Goal: Information Seeking & Learning: Learn about a topic

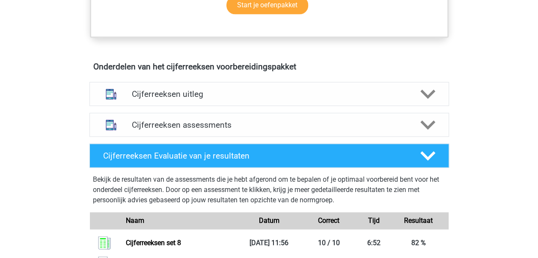
scroll to position [474, 0]
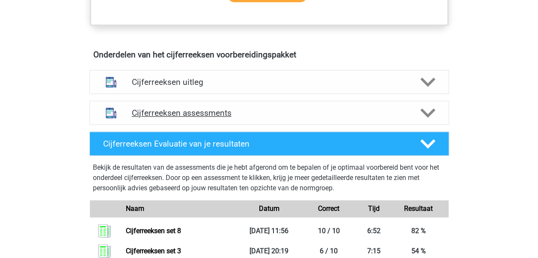
drag, startPoint x: 0, startPoint y: 0, endPoint x: 309, endPoint y: 131, distance: 335.7
click at [309, 125] on div "Cijferreeksen assessments" at bounding box center [270, 113] width 360 height 24
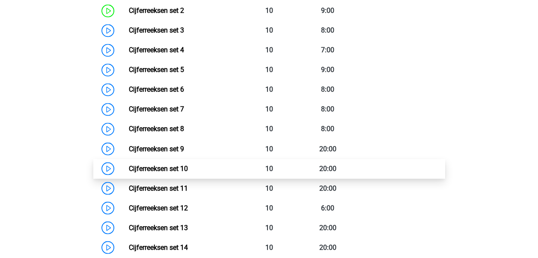
scroll to position [659, 0]
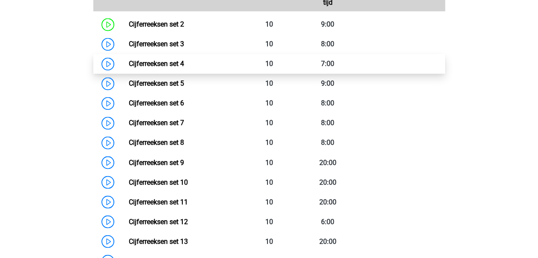
click at [184, 68] on link "Cijferreeksen set 4" at bounding box center [156, 64] width 55 height 8
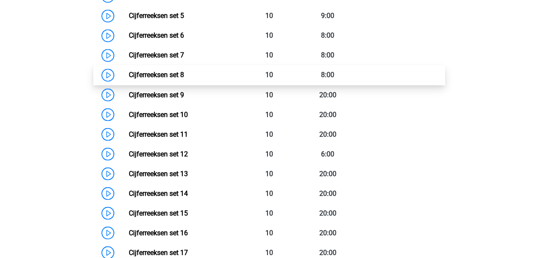
scroll to position [728, 0]
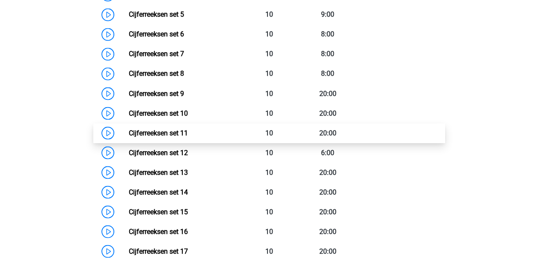
click at [188, 137] on link "Cijferreeksen set 11" at bounding box center [158, 132] width 59 height 8
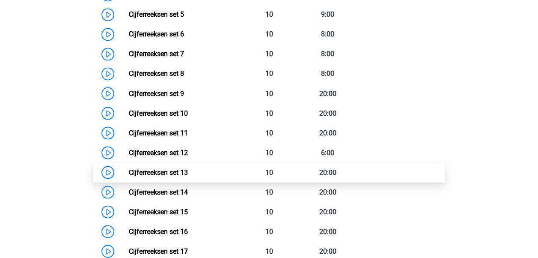
scroll to position [768, 0]
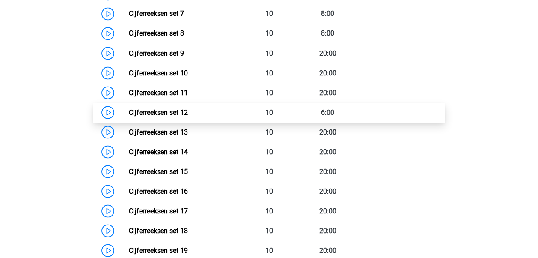
click at [188, 116] on link "Cijferreeksen set 12" at bounding box center [158, 112] width 59 height 8
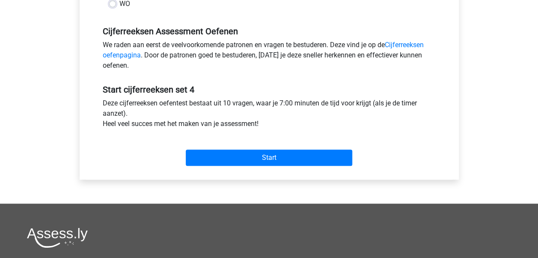
scroll to position [251, 0]
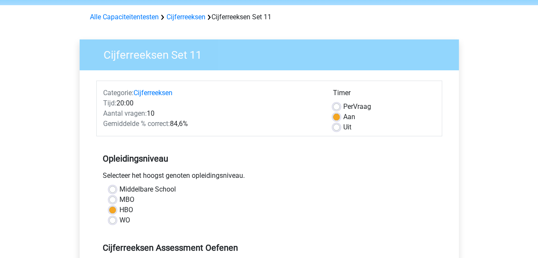
scroll to position [43, 0]
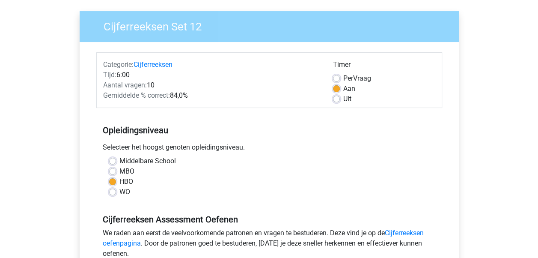
scroll to position [197, 0]
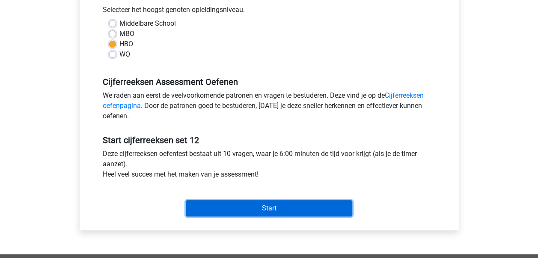
click at [247, 215] on input "Start" at bounding box center [269, 208] width 167 height 16
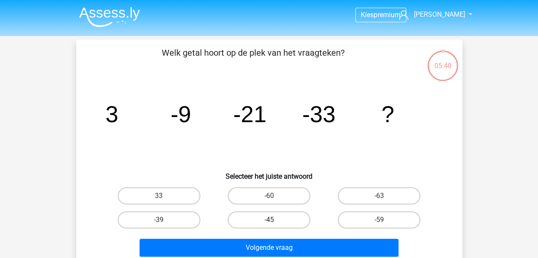
click at [262, 215] on label "-45" at bounding box center [269, 219] width 83 height 17
click at [269, 220] on input "-45" at bounding box center [272, 223] width 6 height 6
radio input "true"
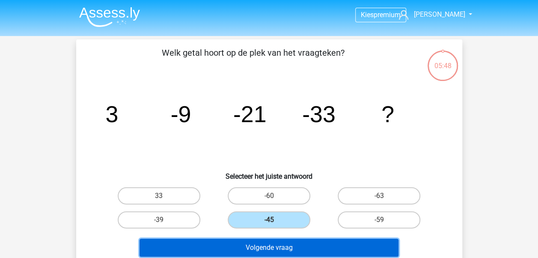
click at [266, 243] on button "Volgende vraag" at bounding box center [269, 248] width 259 height 18
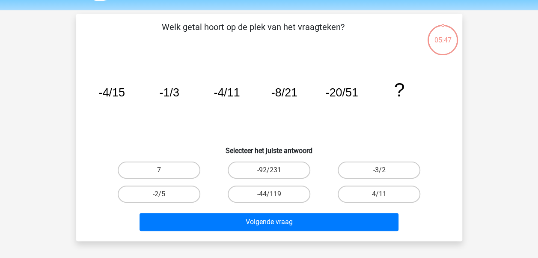
scroll to position [39, 0]
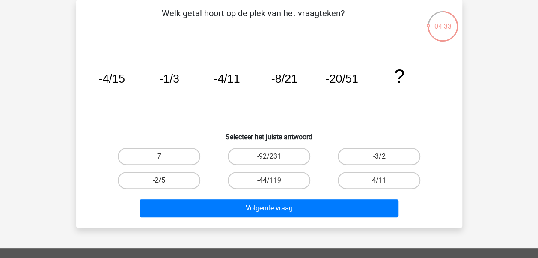
click at [272, 184] on input "-44/119" at bounding box center [272, 183] width 6 height 6
radio input "true"
click at [272, 184] on input "-44/119" at bounding box center [272, 183] width 6 height 6
click at [338, 180] on label "4/11" at bounding box center [379, 180] width 83 height 17
click at [379, 180] on input "4/11" at bounding box center [382, 183] width 6 height 6
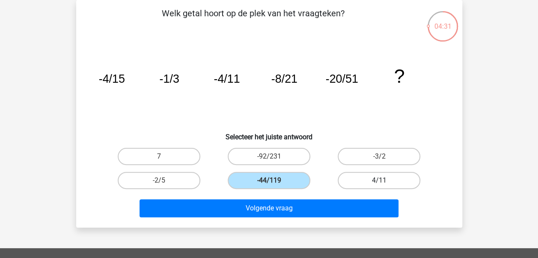
radio input "true"
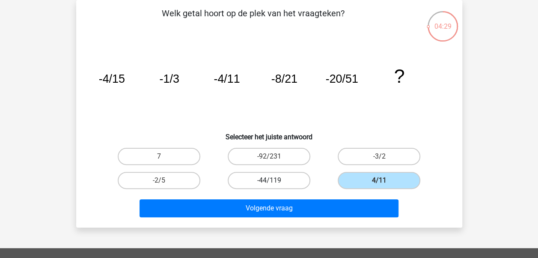
click at [288, 179] on label "-44/119" at bounding box center [269, 180] width 83 height 17
click at [275, 180] on input "-44/119" at bounding box center [272, 183] width 6 height 6
radio input "true"
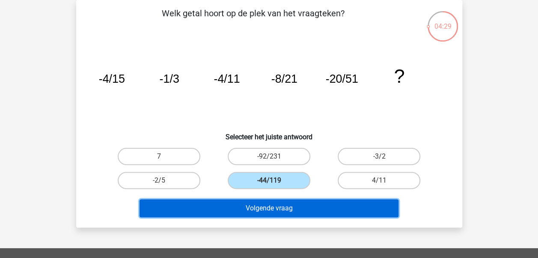
click at [301, 208] on button "Volgende vraag" at bounding box center [269, 208] width 259 height 18
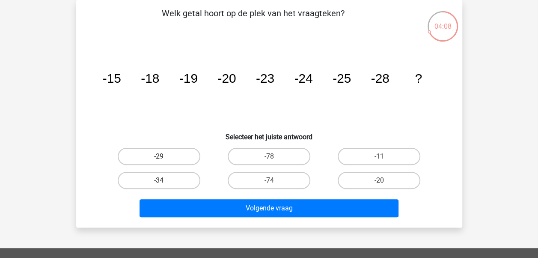
click at [158, 158] on label "-29" at bounding box center [159, 156] width 83 height 17
click at [159, 158] on input "-29" at bounding box center [162, 159] width 6 height 6
radio input "true"
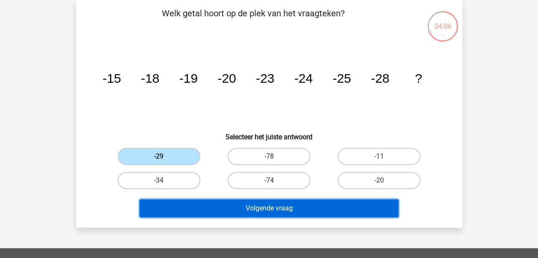
click at [189, 211] on button "Volgende vraag" at bounding box center [269, 208] width 259 height 18
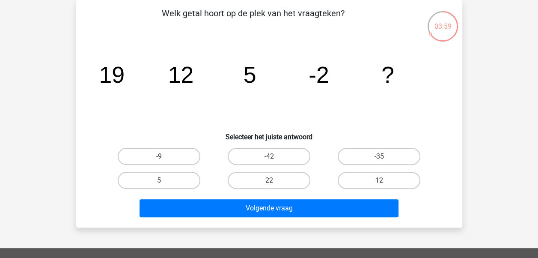
click at [178, 146] on div "-9" at bounding box center [159, 156] width 110 height 24
click at [181, 150] on label "-9" at bounding box center [159, 156] width 83 height 17
click at [164, 156] on input "-9" at bounding box center [162, 159] width 6 height 6
radio input "true"
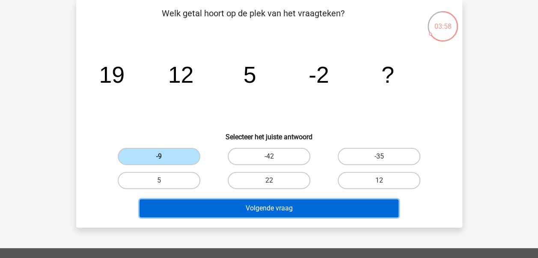
click at [224, 199] on button "Volgende vraag" at bounding box center [269, 208] width 259 height 18
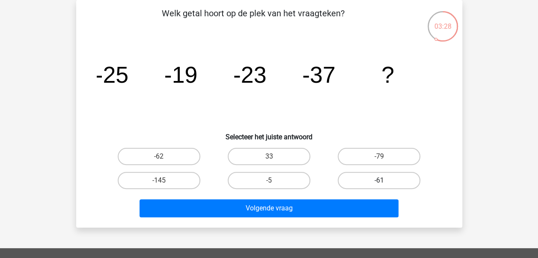
click at [376, 179] on label "-61" at bounding box center [379, 180] width 83 height 17
click at [379, 180] on input "-61" at bounding box center [382, 183] width 6 height 6
radio input "true"
click at [376, 179] on label "-61" at bounding box center [379, 180] width 83 height 17
click at [379, 180] on input "-61" at bounding box center [382, 183] width 6 height 6
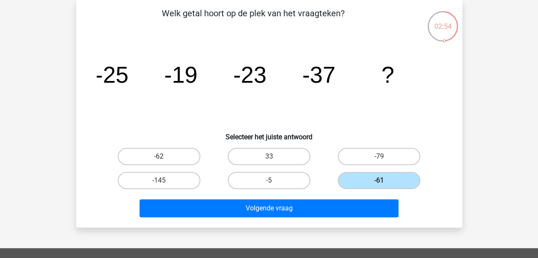
click at [172, 156] on label "-62" at bounding box center [159, 156] width 83 height 17
click at [164, 156] on input "-62" at bounding box center [162, 159] width 6 height 6
radio input "true"
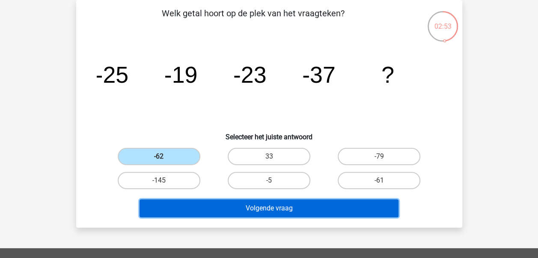
click at [221, 211] on button "Volgende vraag" at bounding box center [269, 208] width 259 height 18
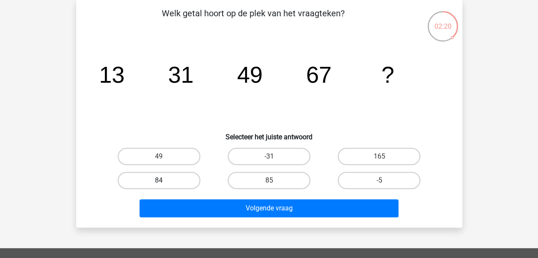
click at [171, 176] on label "84" at bounding box center [159, 180] width 83 height 17
click at [164, 180] on input "84" at bounding box center [162, 183] width 6 height 6
radio input "true"
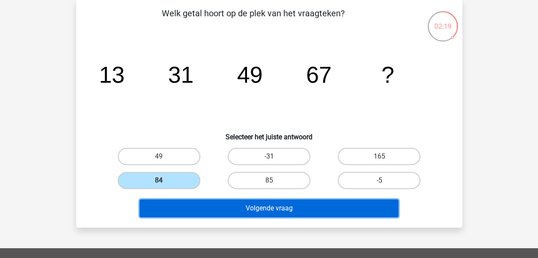
click at [210, 201] on button "Volgende vraag" at bounding box center [269, 208] width 259 height 18
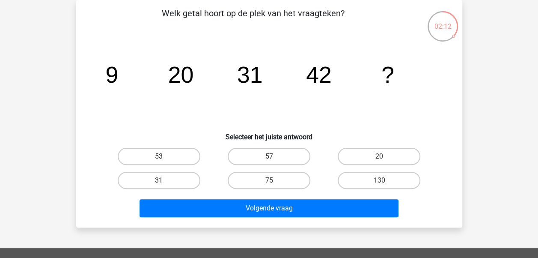
click at [177, 155] on label "53" at bounding box center [159, 156] width 83 height 17
click at [164, 156] on input "53" at bounding box center [162, 159] width 6 height 6
radio input "true"
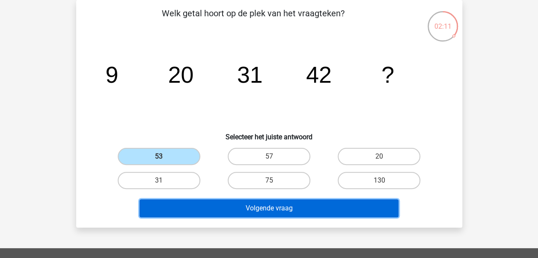
click at [223, 210] on button "Volgende vraag" at bounding box center [269, 208] width 259 height 18
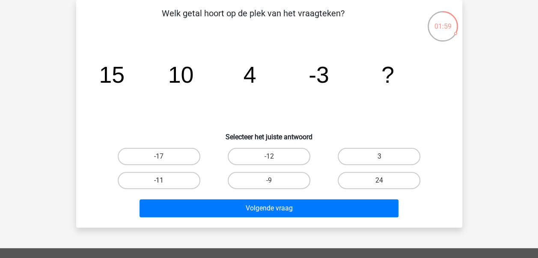
click at [185, 177] on label "-11" at bounding box center [159, 180] width 83 height 17
click at [164, 180] on input "-11" at bounding box center [162, 183] width 6 height 6
radio input "true"
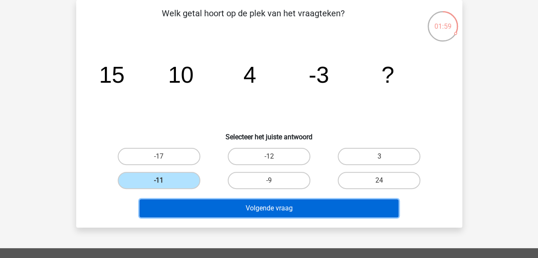
click at [219, 213] on button "Volgende vraag" at bounding box center [269, 208] width 259 height 18
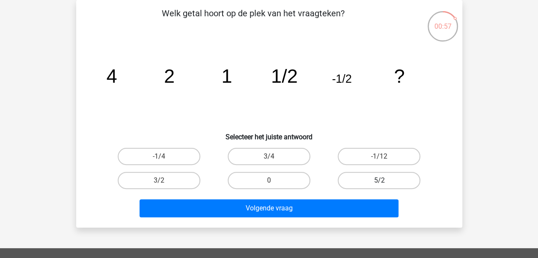
click at [365, 176] on label "5/2" at bounding box center [379, 180] width 83 height 17
click at [379, 180] on input "5/2" at bounding box center [382, 183] width 6 height 6
radio input "true"
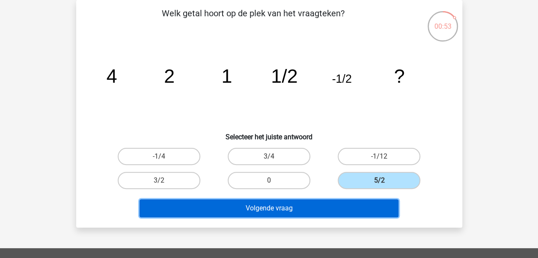
click at [368, 209] on button "Volgende vraag" at bounding box center [269, 208] width 259 height 18
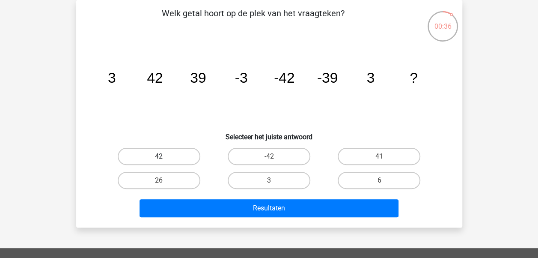
click at [176, 163] on label "42" at bounding box center [159, 156] width 83 height 17
click at [164, 162] on input "42" at bounding box center [162, 159] width 6 height 6
radio input "true"
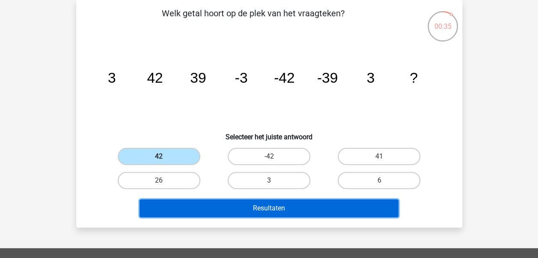
click at [209, 200] on button "Resultaten" at bounding box center [269, 208] width 259 height 18
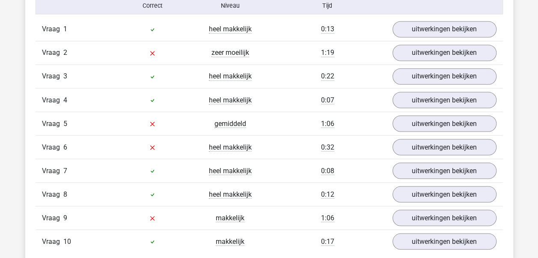
scroll to position [721, 0]
click at [425, 56] on link "uitwerkingen bekijken" at bounding box center [444, 52] width 119 height 19
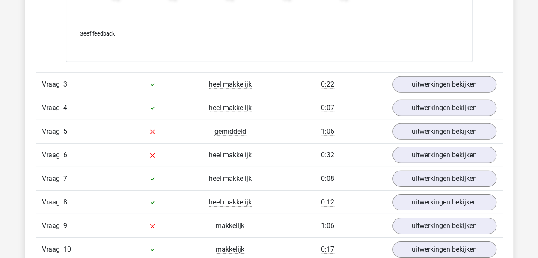
scroll to position [1281, 0]
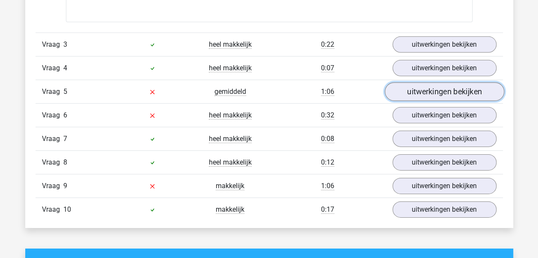
click at [413, 88] on link "uitwerkingen bekijken" at bounding box center [444, 91] width 119 height 19
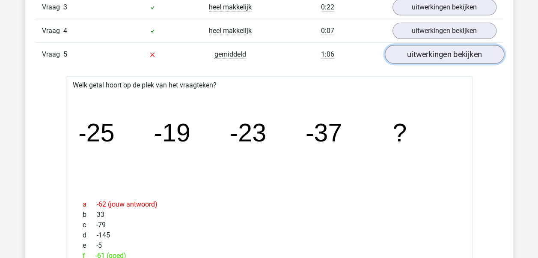
scroll to position [1317, 0]
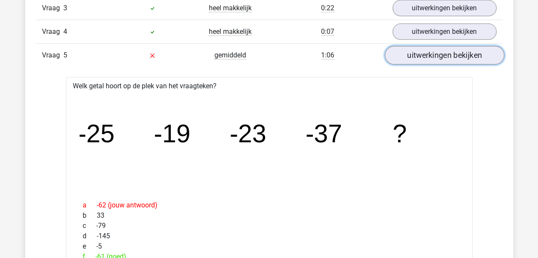
click at [435, 50] on link "uitwerkingen bekijken" at bounding box center [444, 55] width 119 height 19
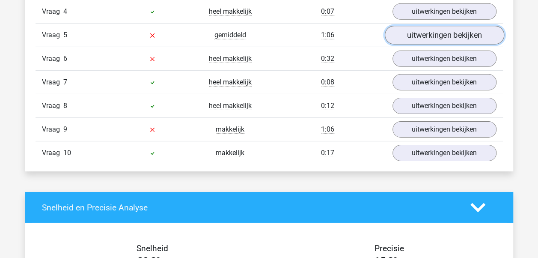
scroll to position [1338, 0]
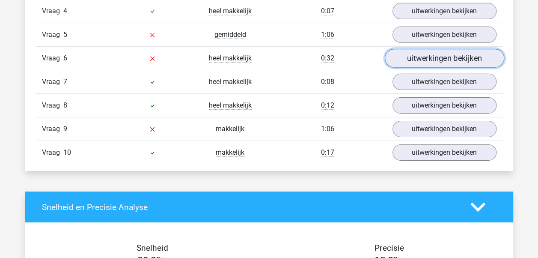
click at [439, 54] on link "uitwerkingen bekijken" at bounding box center [444, 58] width 119 height 19
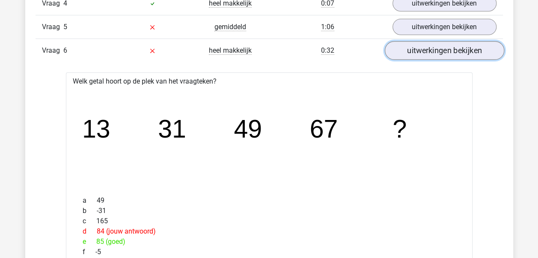
scroll to position [1346, 0]
click at [440, 53] on link "uitwerkingen bekijken" at bounding box center [444, 50] width 119 height 19
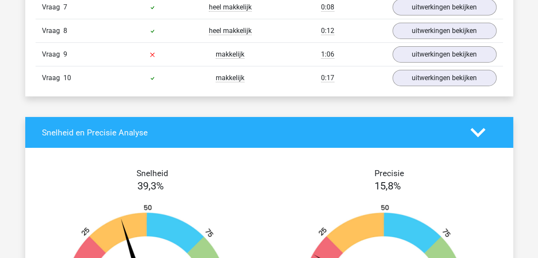
scroll to position [1413, 0]
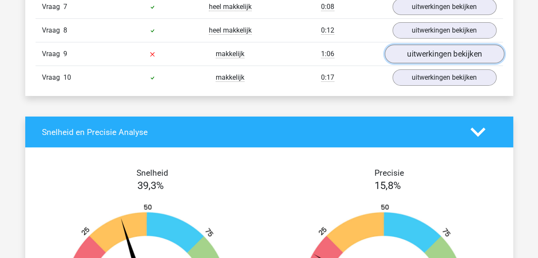
click at [438, 53] on link "uitwerkingen bekijken" at bounding box center [444, 54] width 119 height 19
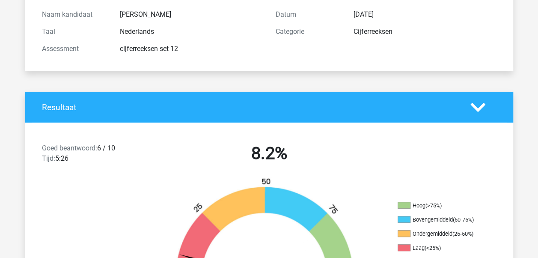
scroll to position [0, 0]
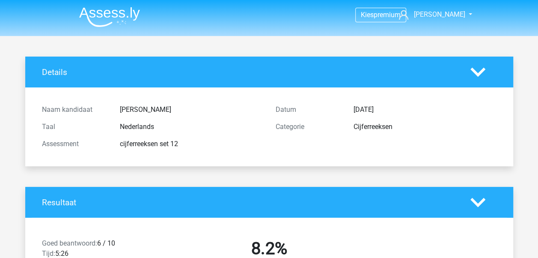
click at [113, 11] on img at bounding box center [109, 17] width 61 height 20
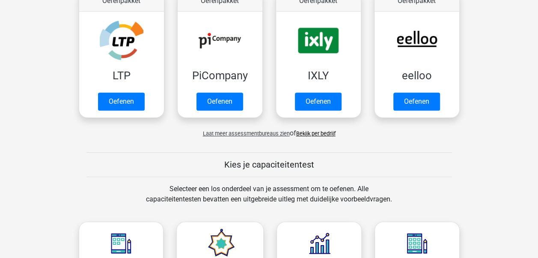
scroll to position [356, 0]
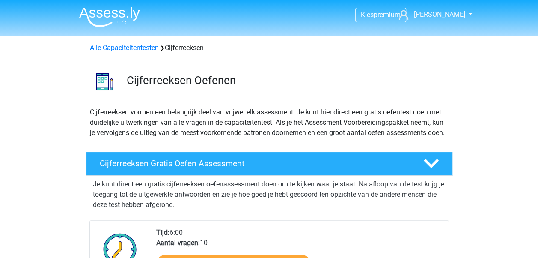
click at [119, 20] on img at bounding box center [109, 17] width 61 height 20
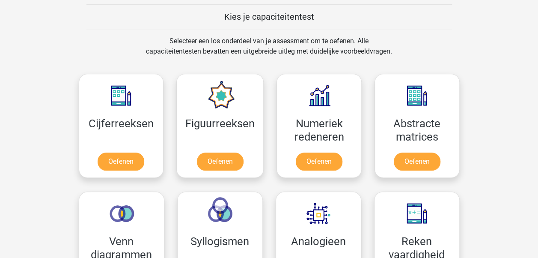
scroll to position [415, 0]
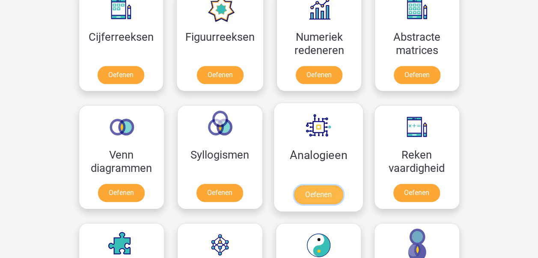
click at [307, 189] on link "Oefenen" at bounding box center [318, 194] width 49 height 19
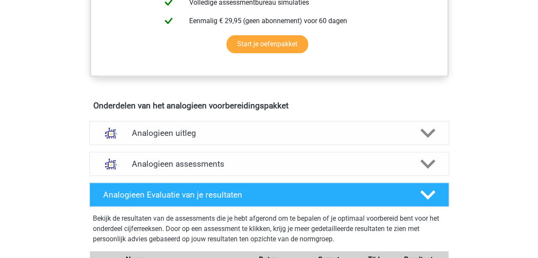
scroll to position [530, 0]
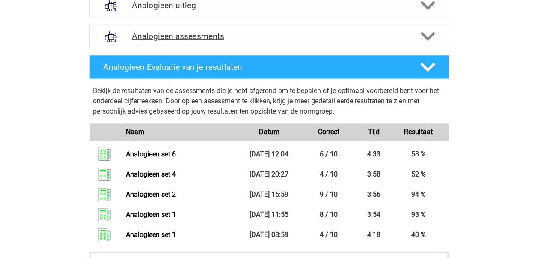
click at [276, 42] on div "Analogieen assessments" at bounding box center [270, 36] width 360 height 24
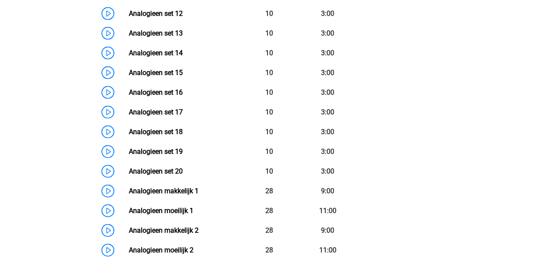
scroll to position [845, 0]
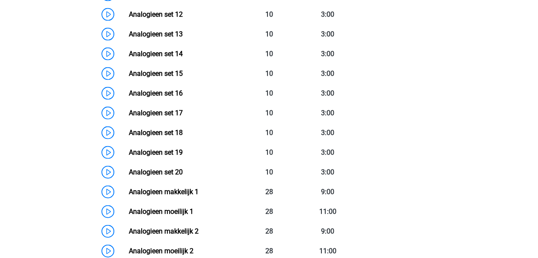
click at [183, 149] on link "Analogieen set 19" at bounding box center [156, 152] width 54 height 8
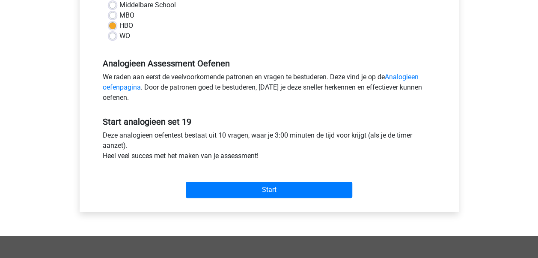
scroll to position [215, 0]
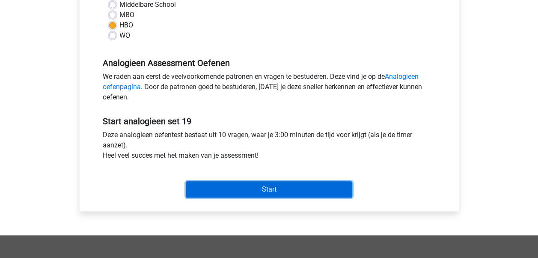
click at [263, 187] on input "Start" at bounding box center [269, 189] width 167 height 16
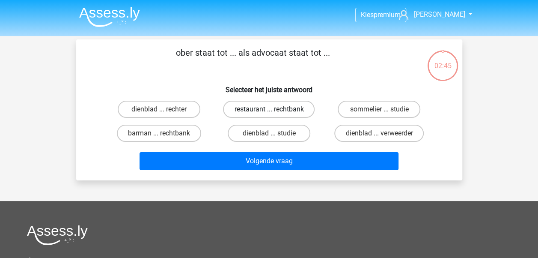
click at [287, 106] on label "restaurant ... rechtbank" at bounding box center [269, 109] width 92 height 17
click at [275, 109] on input "restaurant ... rechtbank" at bounding box center [272, 112] width 6 height 6
radio input "true"
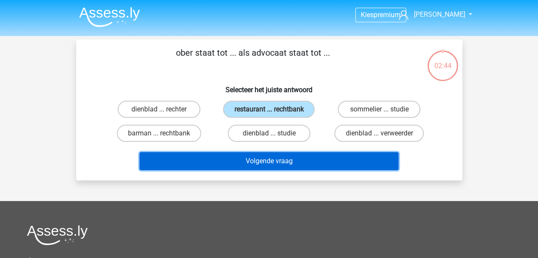
click at [284, 154] on button "Volgende vraag" at bounding box center [269, 161] width 259 height 18
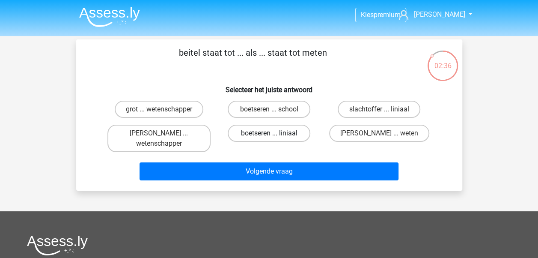
click at [280, 134] on label "boetseren ... liniaal" at bounding box center [269, 133] width 83 height 17
click at [275, 134] on input "boetseren ... liniaal" at bounding box center [272, 136] width 6 height 6
radio input "true"
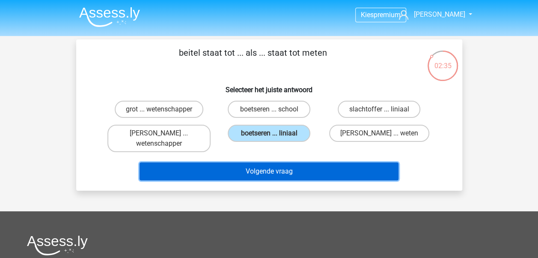
click at [288, 174] on button "Volgende vraag" at bounding box center [269, 171] width 259 height 18
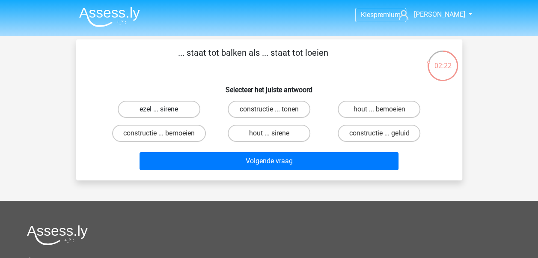
click at [182, 108] on label "ezel ... sirene" at bounding box center [159, 109] width 83 height 17
click at [164, 109] on input "ezel ... sirene" at bounding box center [162, 112] width 6 height 6
radio input "true"
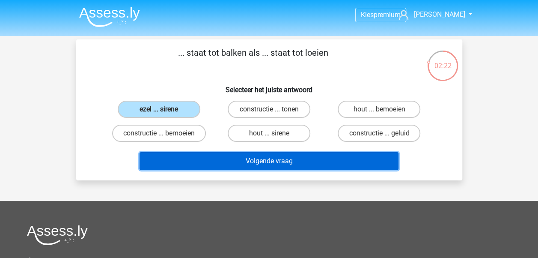
click at [220, 168] on button "Volgende vraag" at bounding box center [269, 161] width 259 height 18
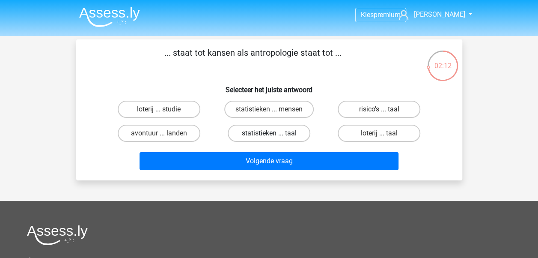
click at [270, 132] on label "statistieken ... taal" at bounding box center [269, 133] width 83 height 17
click at [270, 133] on input "statistieken ... taal" at bounding box center [272, 136] width 6 height 6
radio input "true"
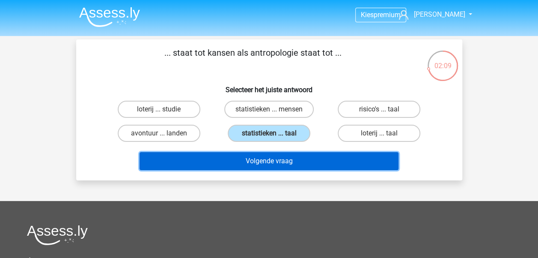
click at [273, 166] on button "Volgende vraag" at bounding box center [269, 161] width 259 height 18
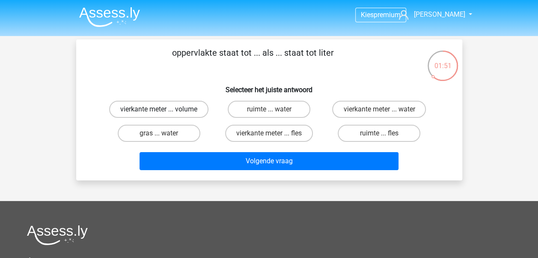
click at [199, 112] on label "vierkante meter ... volume" at bounding box center [158, 109] width 99 height 17
click at [164, 112] on input "vierkante meter ... volume" at bounding box center [162, 112] width 6 height 6
radio input "true"
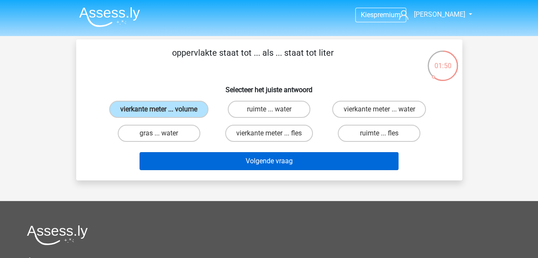
drag, startPoint x: 227, startPoint y: 171, endPoint x: 228, endPoint y: 162, distance: 9.5
click at [228, 162] on div "Volgende vraag" at bounding box center [269, 162] width 331 height 21
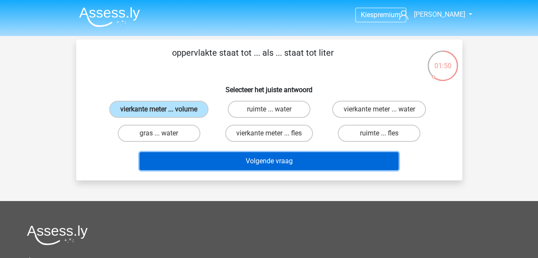
click at [228, 162] on button "Volgende vraag" at bounding box center [269, 161] width 259 height 18
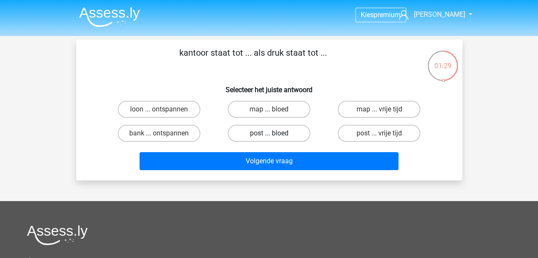
click at [259, 137] on label "post ... bloed" at bounding box center [269, 133] width 83 height 17
click at [269, 137] on input "post ... bloed" at bounding box center [272, 136] width 6 height 6
radio input "true"
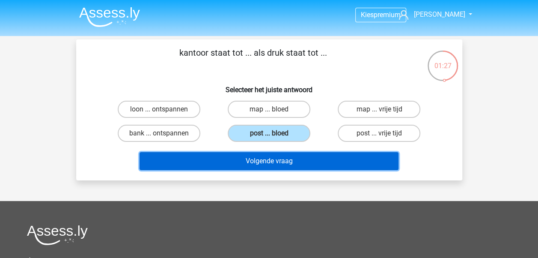
click at [266, 161] on button "Volgende vraag" at bounding box center [269, 161] width 259 height 18
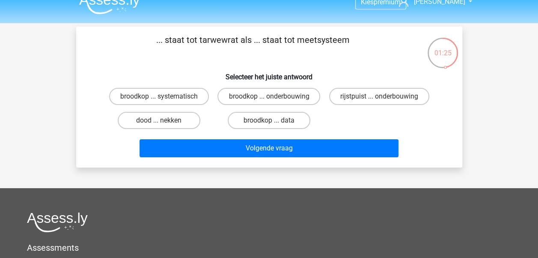
scroll to position [12, 0]
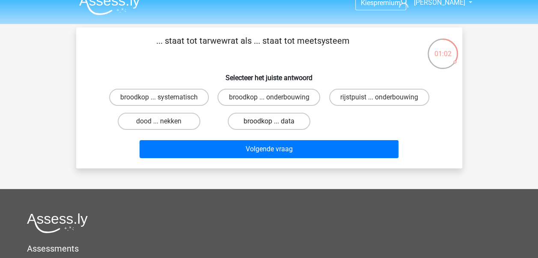
click at [293, 130] on label "broodkop ... data" at bounding box center [269, 121] width 83 height 17
click at [275, 127] on input "broodkop ... data" at bounding box center [272, 124] width 6 height 6
radio input "true"
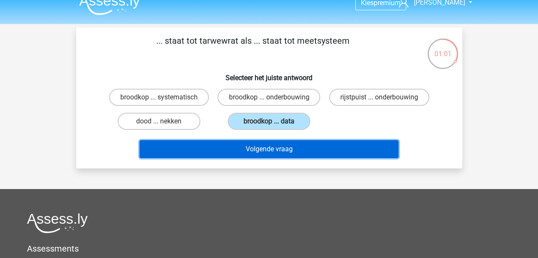
click at [298, 152] on button "Volgende vraag" at bounding box center [269, 149] width 259 height 18
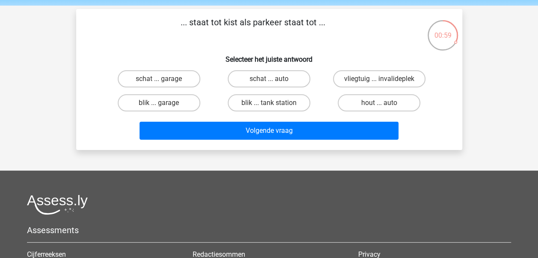
scroll to position [31, 0]
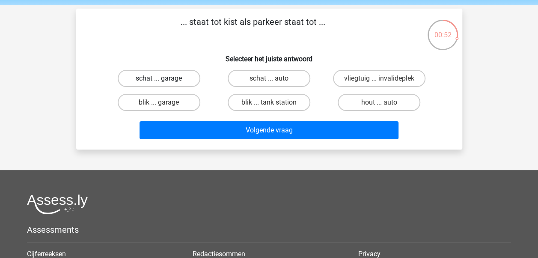
click at [193, 78] on label "schat ... garage" at bounding box center [159, 78] width 83 height 17
click at [164, 78] on input "schat ... garage" at bounding box center [162, 81] width 6 height 6
radio input "true"
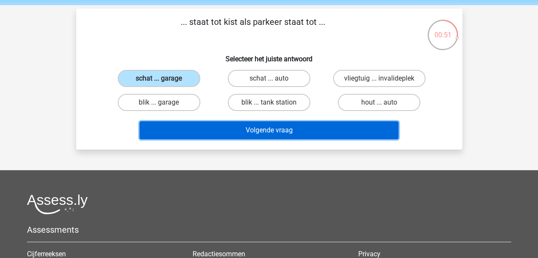
click at [218, 132] on button "Volgende vraag" at bounding box center [269, 130] width 259 height 18
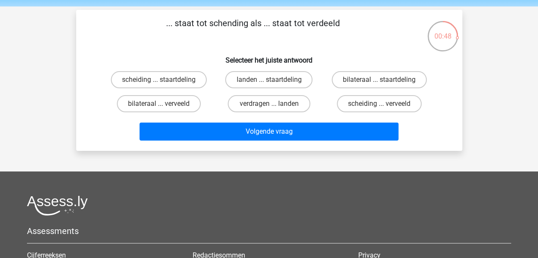
scroll to position [29, 0]
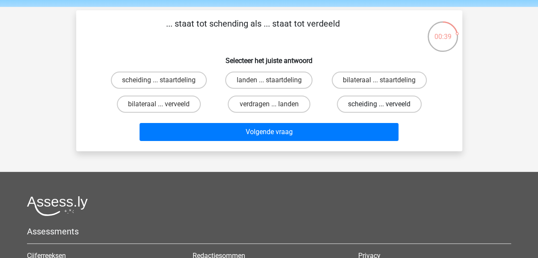
click at [350, 108] on label "scheiding ... verveeld" at bounding box center [379, 104] width 85 height 17
click at [379, 108] on input "scheiding ... verveeld" at bounding box center [382, 107] width 6 height 6
radio input "true"
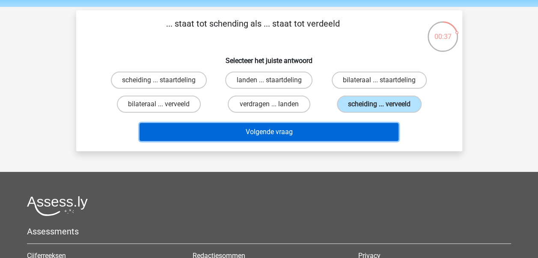
click at [327, 137] on button "Volgende vraag" at bounding box center [269, 132] width 259 height 18
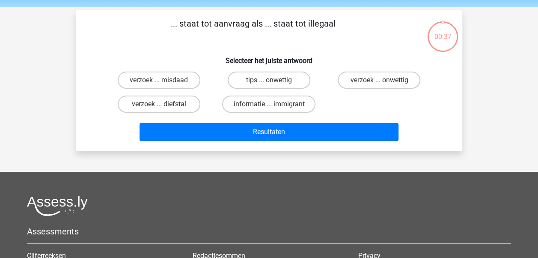
scroll to position [39, 0]
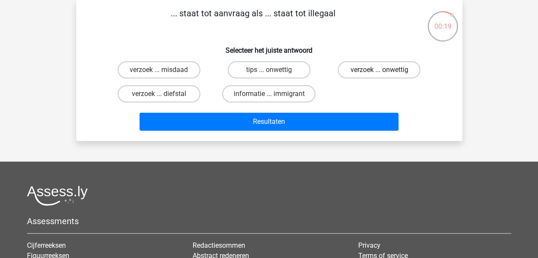
click at [373, 70] on label "verzoek ... onwettig" at bounding box center [379, 69] width 83 height 17
click at [379, 70] on input "verzoek ... onwettig" at bounding box center [382, 73] width 6 height 6
radio input "true"
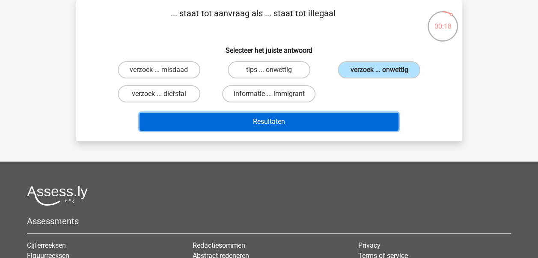
click at [356, 119] on button "Resultaten" at bounding box center [269, 122] width 259 height 18
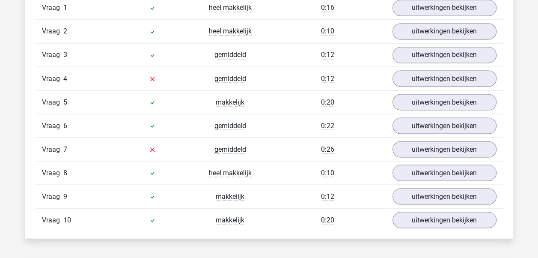
scroll to position [743, 0]
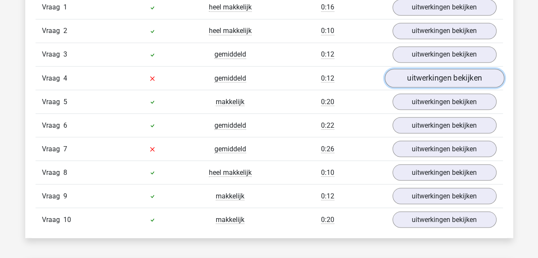
click at [427, 78] on link "uitwerkingen bekijken" at bounding box center [444, 78] width 119 height 19
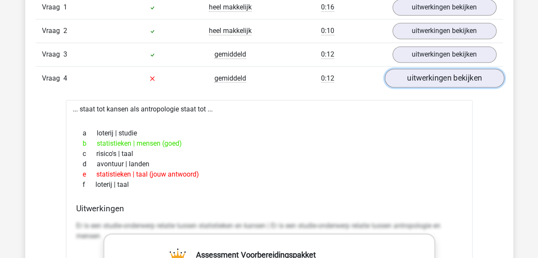
click at [427, 78] on link "uitwerkingen bekijken" at bounding box center [444, 78] width 119 height 19
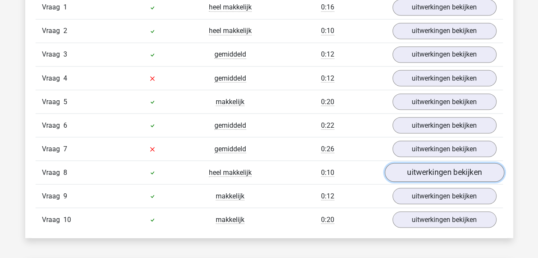
click at [425, 177] on link "uitwerkingen bekijken" at bounding box center [444, 172] width 119 height 19
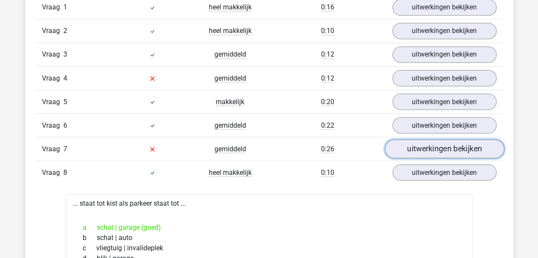
click at [434, 140] on link "uitwerkingen bekijken" at bounding box center [444, 149] width 119 height 19
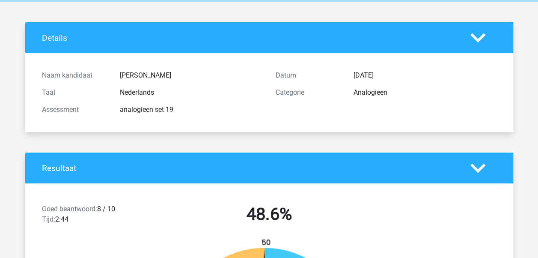
scroll to position [0, 0]
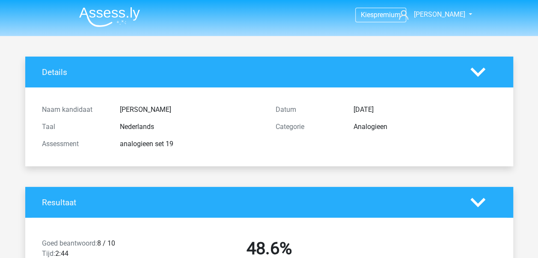
click at [119, 11] on img at bounding box center [109, 17] width 61 height 20
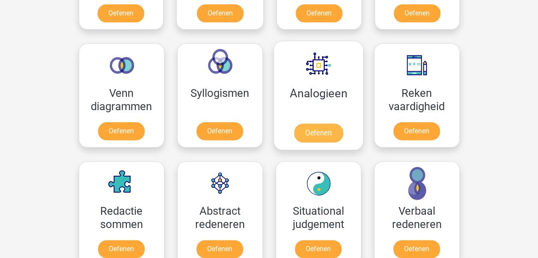
scroll to position [480, 0]
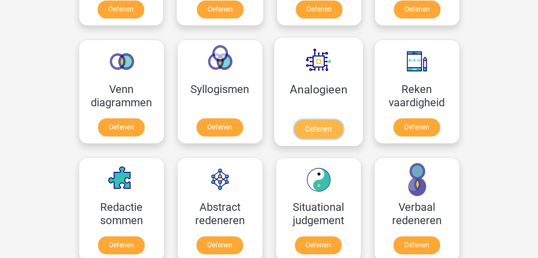
click at [324, 128] on link "Oefenen" at bounding box center [318, 128] width 49 height 19
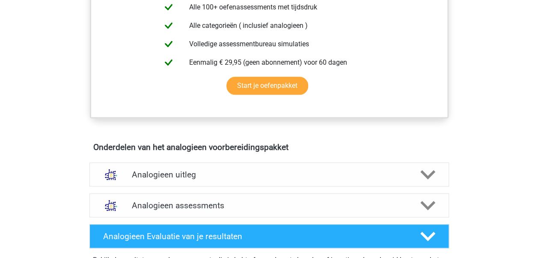
scroll to position [448, 0]
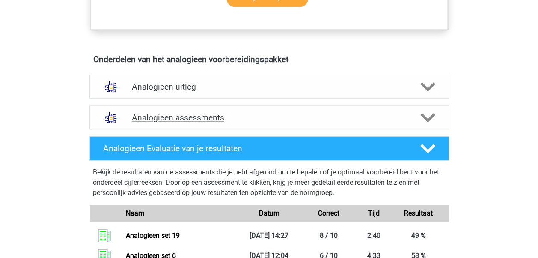
click at [313, 124] on div "Analogieen assessments" at bounding box center [270, 117] width 360 height 24
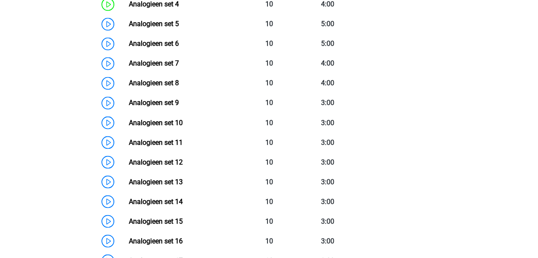
scroll to position [705, 0]
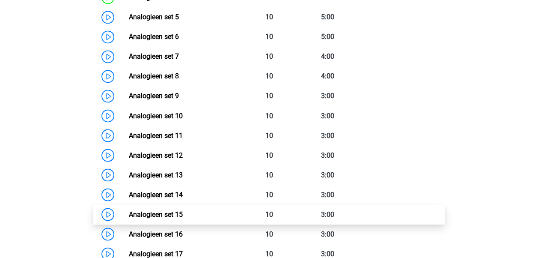
click at [183, 210] on link "Analogieen set 15" at bounding box center [156, 214] width 54 height 8
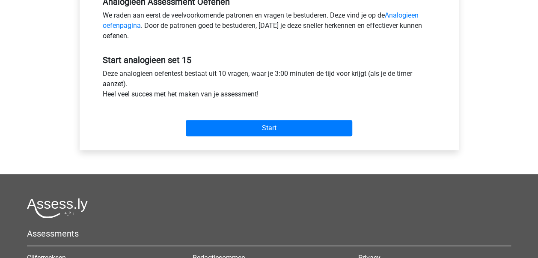
scroll to position [280, 0]
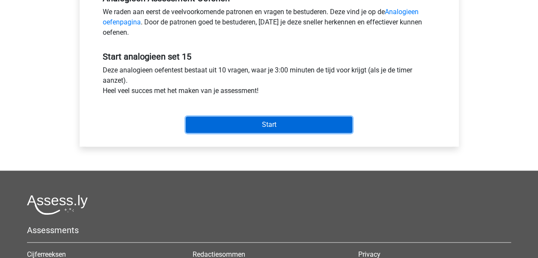
click at [319, 126] on input "Start" at bounding box center [269, 124] width 167 height 16
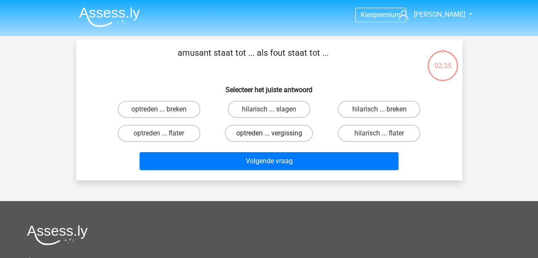
click at [295, 127] on label "optreden ... vergissing" at bounding box center [269, 133] width 88 height 17
click at [275, 133] on input "optreden ... vergissing" at bounding box center [272, 136] width 6 height 6
radio input "true"
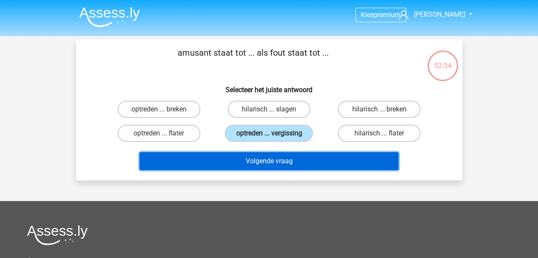
click at [314, 163] on button "Volgende vraag" at bounding box center [269, 161] width 259 height 18
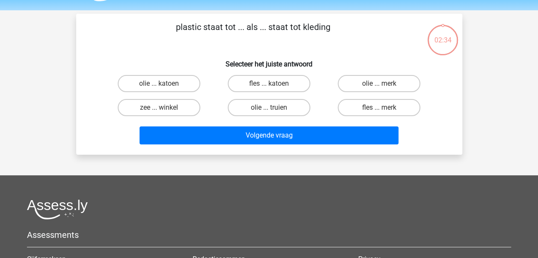
scroll to position [39, 0]
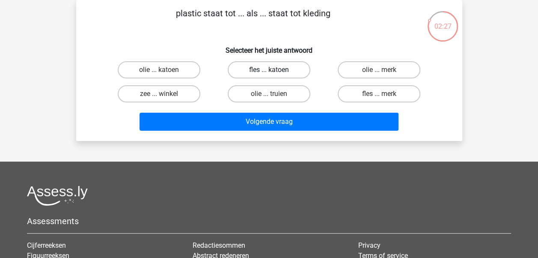
click at [278, 74] on label "fles ... katoen" at bounding box center [269, 69] width 83 height 17
click at [275, 74] on input "fles ... katoen" at bounding box center [272, 73] width 6 height 6
radio input "true"
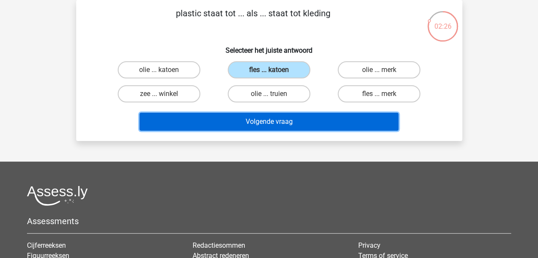
click at [290, 118] on button "Volgende vraag" at bounding box center [269, 122] width 259 height 18
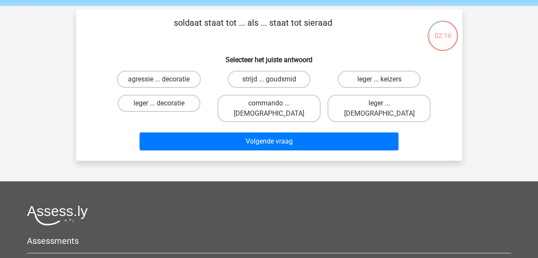
scroll to position [30, 0]
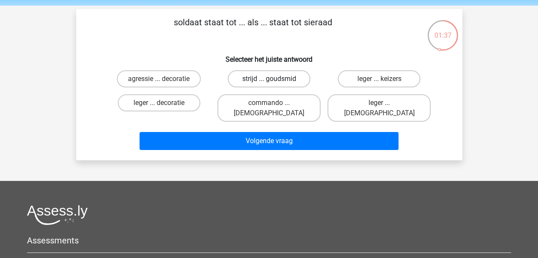
click at [286, 81] on label "strijd ... goudsmid" at bounding box center [269, 78] width 83 height 17
click at [275, 81] on input "strijd ... goudsmid" at bounding box center [272, 82] width 6 height 6
radio input "true"
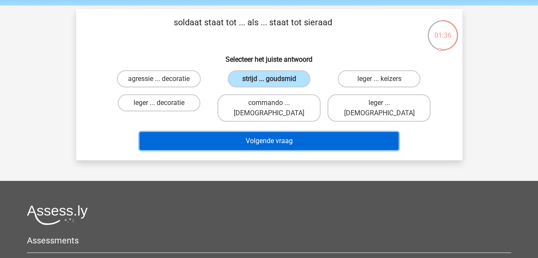
click at [290, 132] on button "Volgende vraag" at bounding box center [269, 141] width 259 height 18
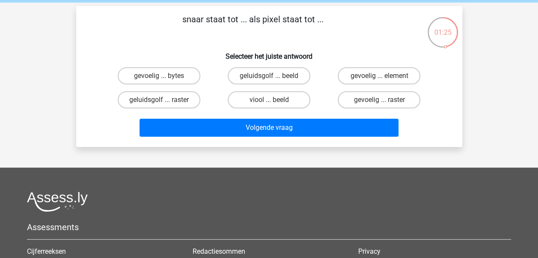
scroll to position [32, 0]
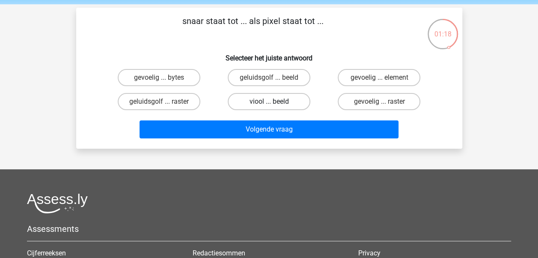
click at [287, 104] on label "viool ... beeld" at bounding box center [269, 101] width 83 height 17
click at [275, 104] on input "viool ... beeld" at bounding box center [272, 104] width 6 height 6
radio input "true"
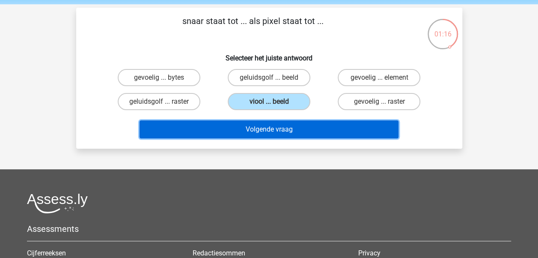
click at [281, 134] on button "Volgende vraag" at bounding box center [269, 129] width 259 height 18
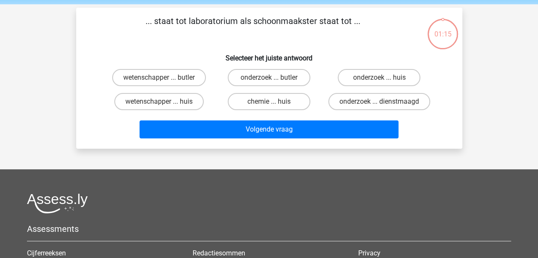
scroll to position [39, 0]
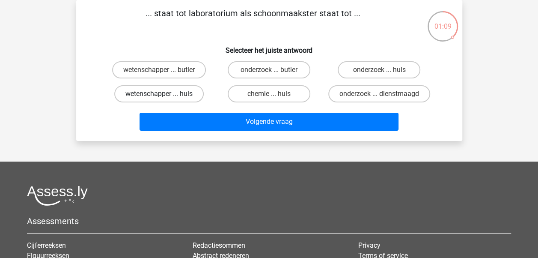
click at [194, 89] on label "wetenschapper ... huis" at bounding box center [159, 93] width 90 height 17
click at [164, 94] on input "wetenschapper ... huis" at bounding box center [162, 97] width 6 height 6
radio input "true"
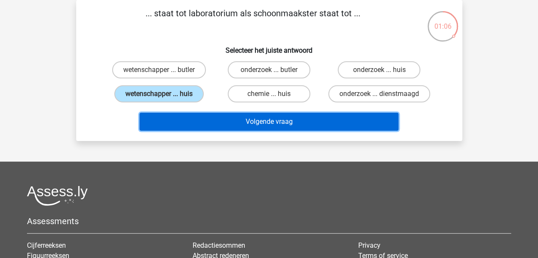
click at [223, 118] on button "Volgende vraag" at bounding box center [269, 122] width 259 height 18
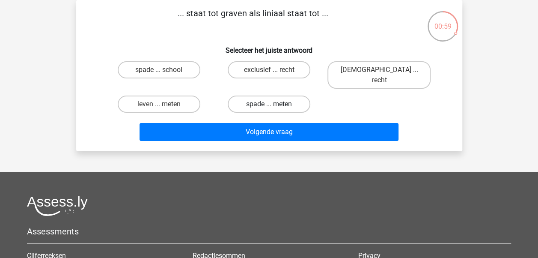
click at [246, 98] on label "spade ... meten" at bounding box center [269, 104] width 83 height 17
click at [269, 104] on input "spade ... meten" at bounding box center [272, 107] width 6 height 6
radio input "true"
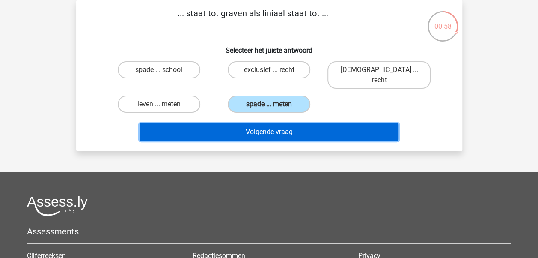
click at [249, 123] on button "Volgende vraag" at bounding box center [269, 132] width 259 height 18
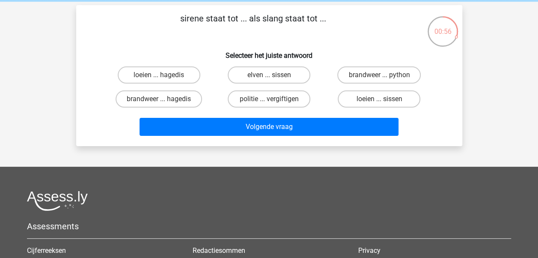
scroll to position [33, 0]
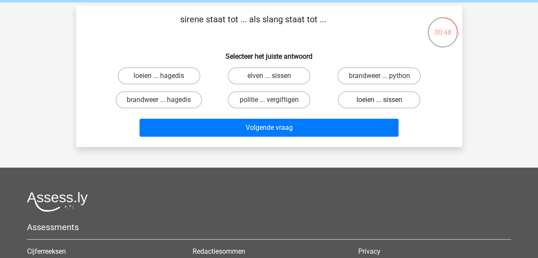
click at [355, 96] on label "loeien ... sissen" at bounding box center [379, 99] width 83 height 17
click at [379, 100] on input "loeien ... sissen" at bounding box center [382, 103] width 6 height 6
radio input "true"
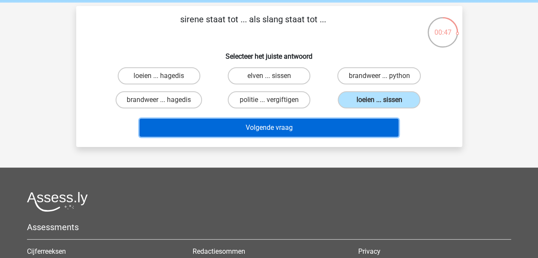
click at [344, 128] on button "Volgende vraag" at bounding box center [269, 128] width 259 height 18
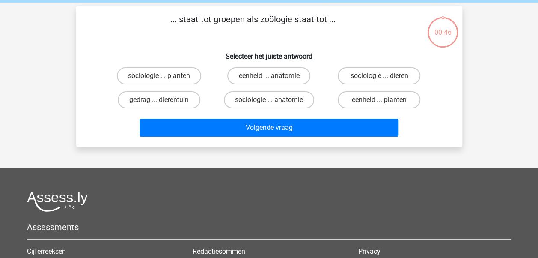
scroll to position [39, 0]
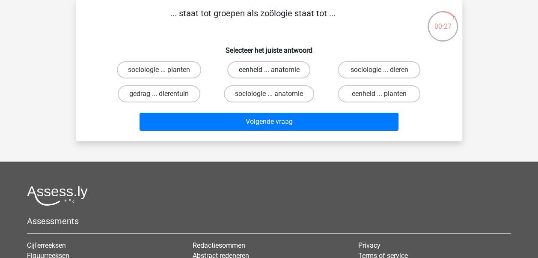
click at [285, 66] on label "eenheid ... anatomie" at bounding box center [268, 69] width 83 height 17
click at [275, 70] on input "eenheid ... anatomie" at bounding box center [272, 73] width 6 height 6
radio input "true"
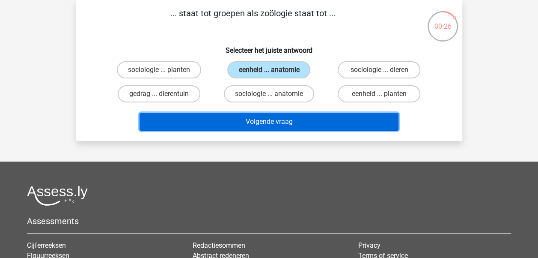
click at [283, 118] on button "Volgende vraag" at bounding box center [269, 122] width 259 height 18
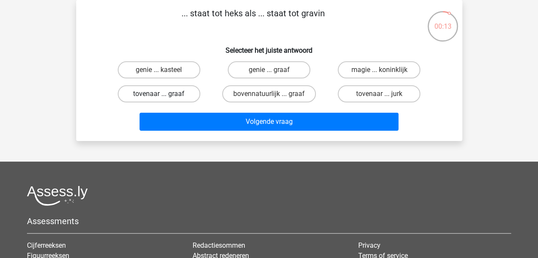
click at [181, 98] on label "tovenaar ... graaf" at bounding box center [159, 93] width 83 height 17
click at [164, 98] on input "tovenaar ... graaf" at bounding box center [162, 97] width 6 height 6
radio input "true"
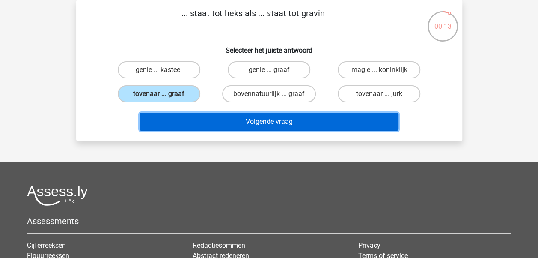
click at [212, 124] on button "Volgende vraag" at bounding box center [269, 122] width 259 height 18
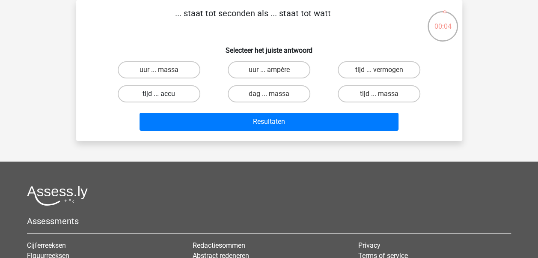
click at [191, 91] on label "tijd ... accu" at bounding box center [159, 93] width 83 height 17
click at [164, 94] on input "tijd ... accu" at bounding box center [162, 97] width 6 height 6
radio input "true"
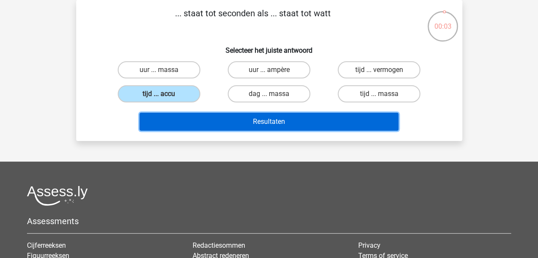
click at [229, 122] on button "Resultaten" at bounding box center [269, 122] width 259 height 18
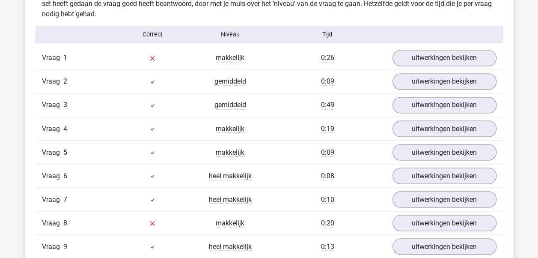
scroll to position [685, 0]
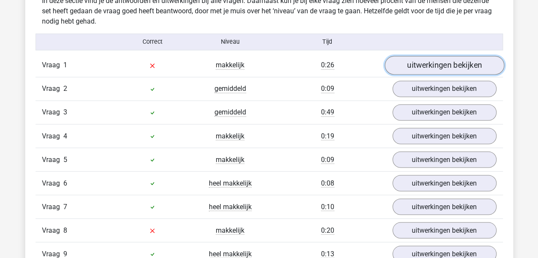
click at [442, 64] on link "uitwerkingen bekijken" at bounding box center [444, 65] width 119 height 19
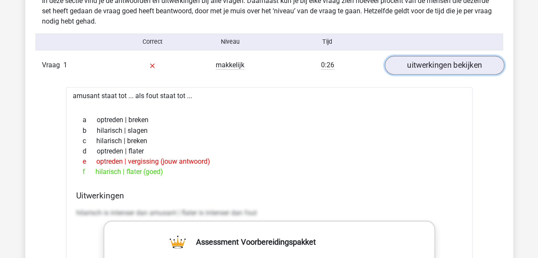
click at [442, 64] on link "uitwerkingen bekijken" at bounding box center [444, 65] width 119 height 19
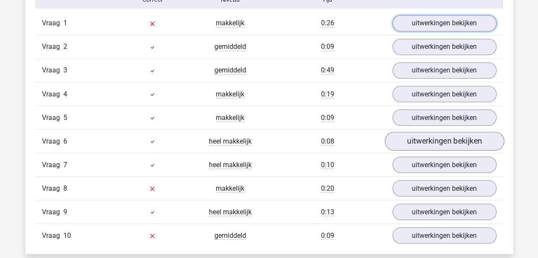
scroll to position [816, 0]
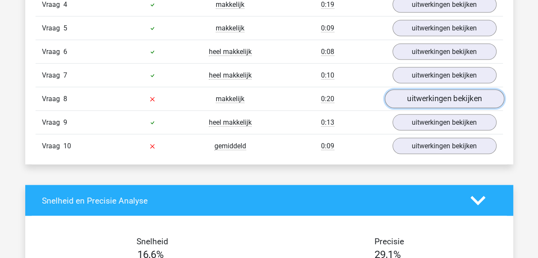
click at [442, 98] on link "uitwerkingen bekijken" at bounding box center [444, 99] width 119 height 19
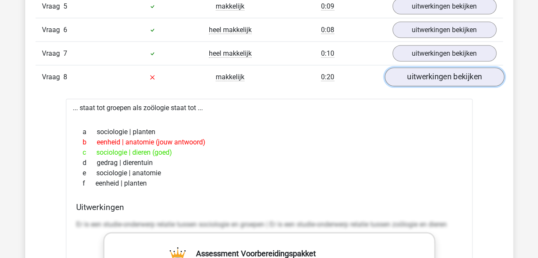
scroll to position [838, 0]
click at [449, 74] on link "uitwerkingen bekijken" at bounding box center [444, 77] width 119 height 19
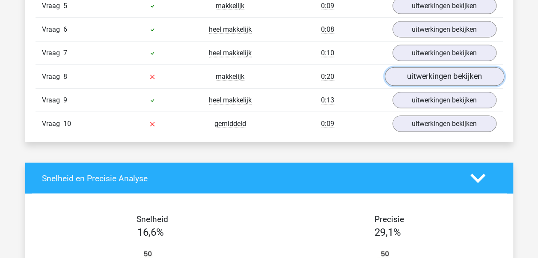
scroll to position [863, 0]
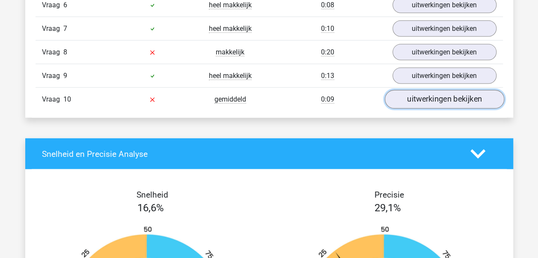
click at [449, 90] on link "uitwerkingen bekijken" at bounding box center [444, 99] width 119 height 19
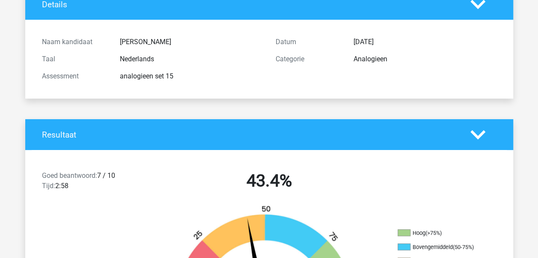
scroll to position [0, 0]
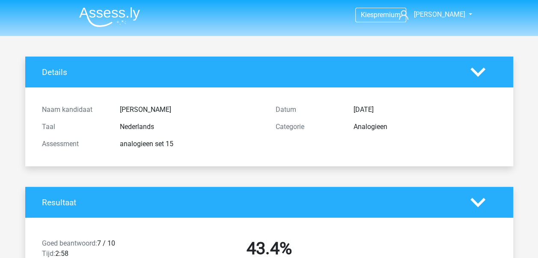
click at [126, 26] on img at bounding box center [109, 17] width 61 height 20
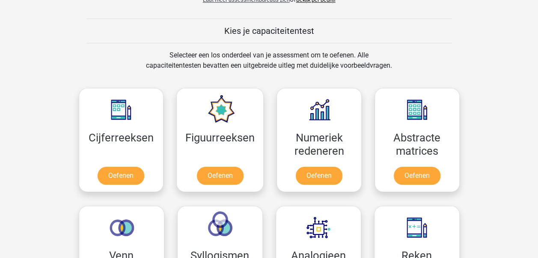
scroll to position [328, 0]
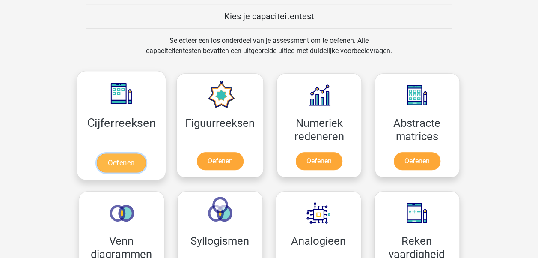
click at [122, 162] on link "Oefenen" at bounding box center [121, 162] width 49 height 19
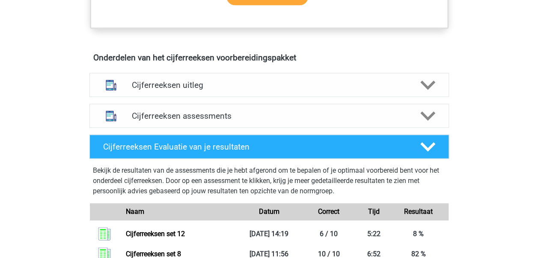
scroll to position [470, 0]
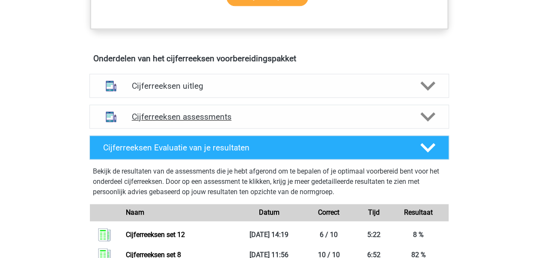
click at [185, 128] on div "Cijferreeksen assessments" at bounding box center [270, 116] width 360 height 24
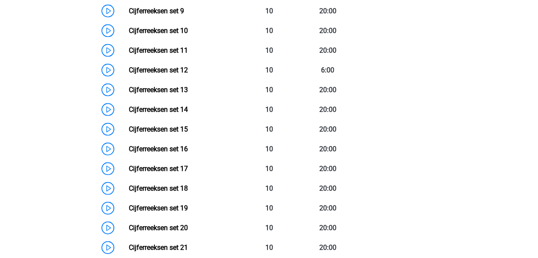
scroll to position [810, 0]
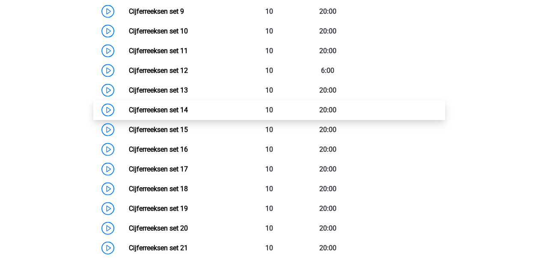
click at [188, 114] on link "Cijferreeksen set 14" at bounding box center [158, 110] width 59 height 8
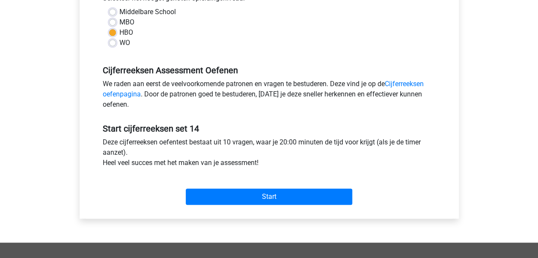
scroll to position [210, 0]
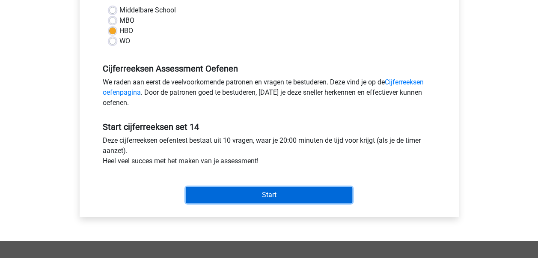
click at [290, 190] on input "Start" at bounding box center [269, 195] width 167 height 16
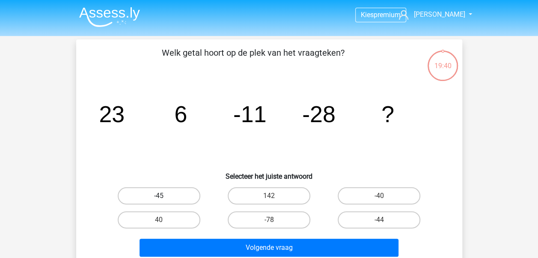
click at [191, 196] on label "-45" at bounding box center [159, 195] width 83 height 17
click at [164, 196] on input "-45" at bounding box center [162, 199] width 6 height 6
radio input "true"
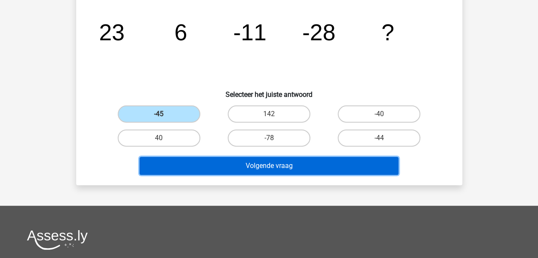
click at [216, 165] on button "Volgende vraag" at bounding box center [269, 166] width 259 height 18
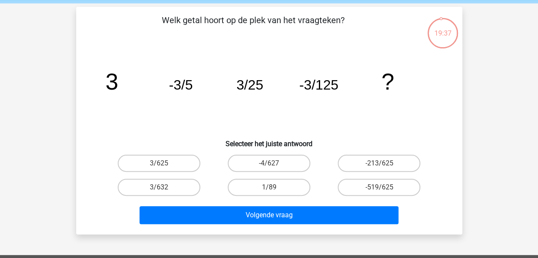
scroll to position [30, 0]
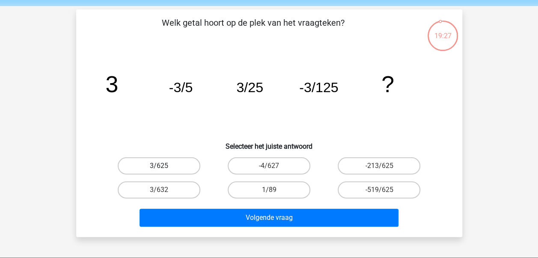
click at [173, 161] on label "3/625" at bounding box center [159, 165] width 83 height 17
click at [164, 166] on input "3/625" at bounding box center [162, 169] width 6 height 6
radio input "true"
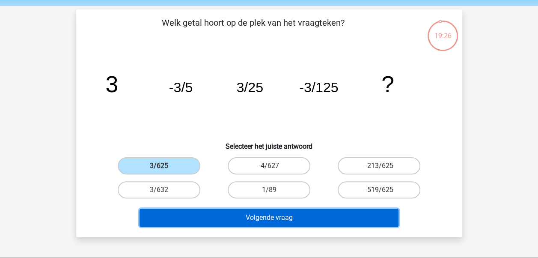
click at [217, 209] on button "Volgende vraag" at bounding box center [269, 218] width 259 height 18
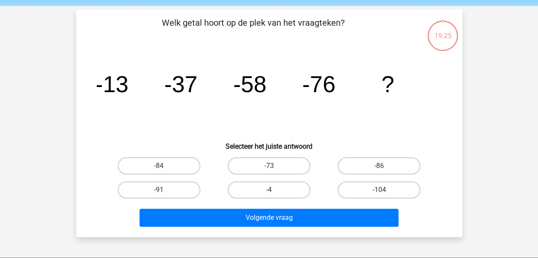
scroll to position [39, 0]
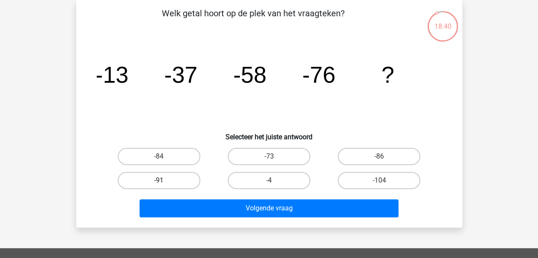
click at [165, 182] on label "-91" at bounding box center [159, 180] width 83 height 17
click at [164, 182] on input "-91" at bounding box center [162, 183] width 6 height 6
radio input "true"
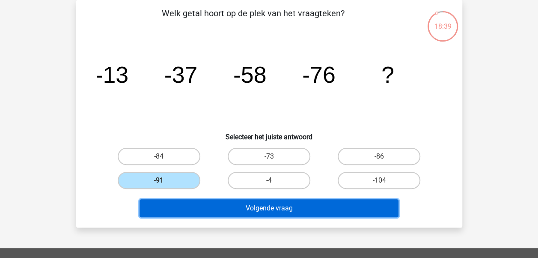
click at [200, 200] on button "Volgende vraag" at bounding box center [269, 208] width 259 height 18
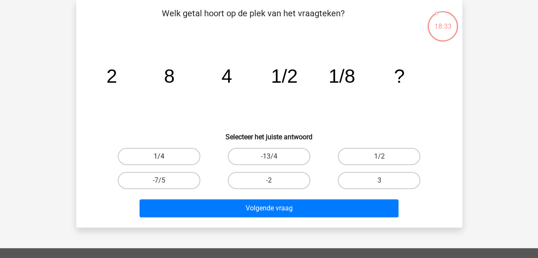
click at [170, 149] on label "1/4" at bounding box center [159, 156] width 83 height 17
click at [164, 156] on input "1/4" at bounding box center [162, 159] width 6 height 6
radio input "true"
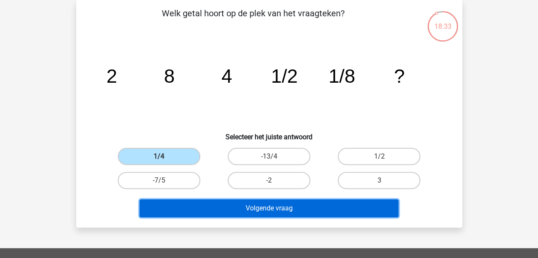
click at [202, 215] on button "Volgende vraag" at bounding box center [269, 208] width 259 height 18
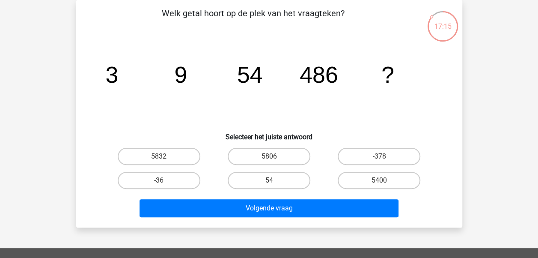
click at [166, 146] on div "5832" at bounding box center [159, 156] width 110 height 24
click at [188, 161] on label "5832" at bounding box center [159, 156] width 83 height 17
click at [164, 161] on input "5832" at bounding box center [162, 159] width 6 height 6
radio input "true"
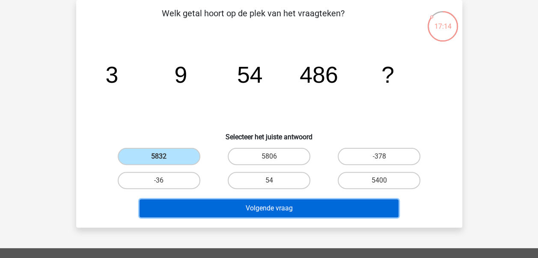
click at [229, 204] on button "Volgende vraag" at bounding box center [269, 208] width 259 height 18
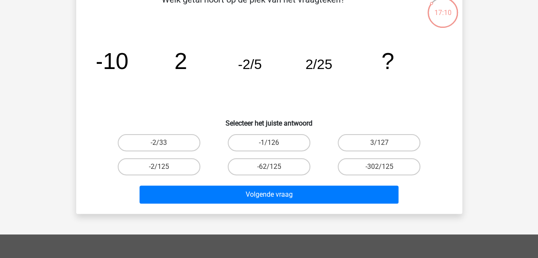
scroll to position [54, 0]
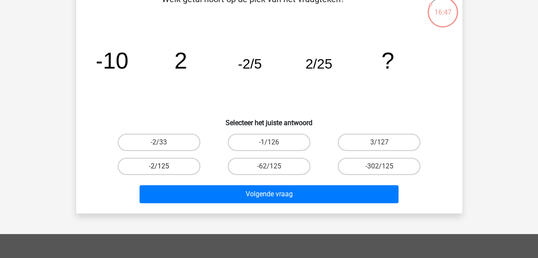
click at [170, 165] on label "-2/125" at bounding box center [159, 166] width 83 height 17
click at [164, 166] on input "-2/125" at bounding box center [162, 169] width 6 height 6
radio input "true"
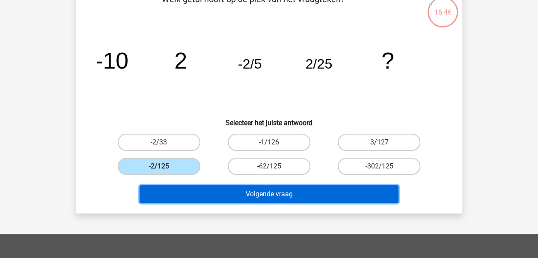
click at [212, 191] on button "Volgende vraag" at bounding box center [269, 194] width 259 height 18
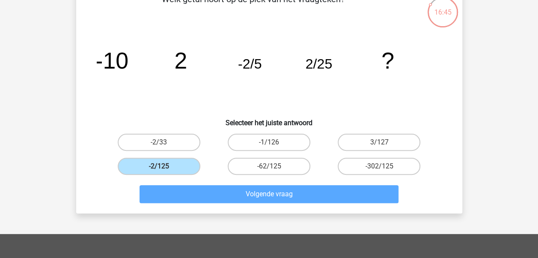
scroll to position [39, 0]
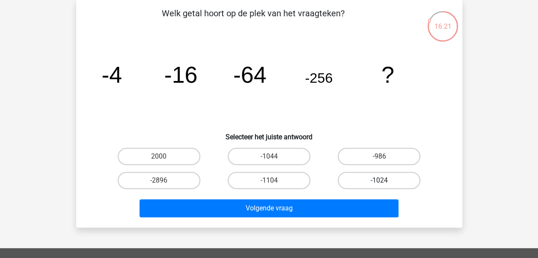
click at [373, 181] on label "-1024" at bounding box center [379, 180] width 83 height 17
click at [379, 181] on input "-1024" at bounding box center [382, 183] width 6 height 6
radio input "true"
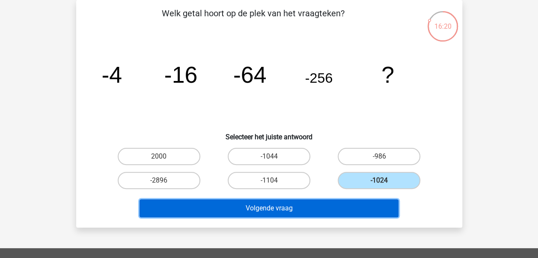
click at [357, 210] on button "Volgende vraag" at bounding box center [269, 208] width 259 height 18
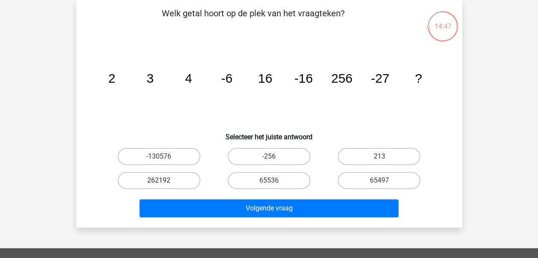
click at [174, 177] on label "262192" at bounding box center [159, 180] width 83 height 17
click at [164, 180] on input "262192" at bounding box center [162, 183] width 6 height 6
radio input "true"
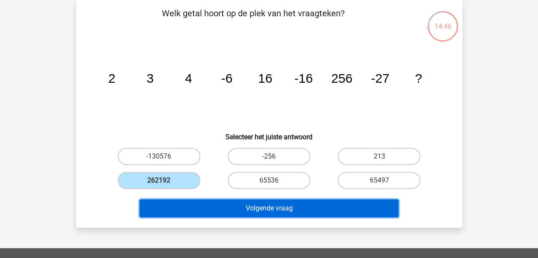
click at [194, 205] on button "Volgende vraag" at bounding box center [269, 208] width 259 height 18
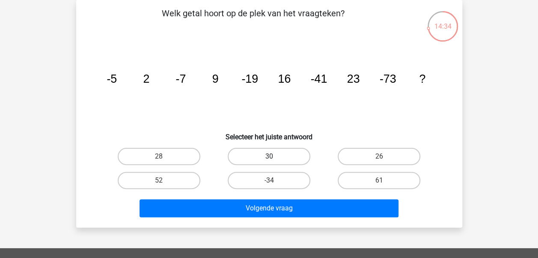
click at [269, 149] on label "30" at bounding box center [269, 156] width 83 height 17
click at [269, 156] on input "30" at bounding box center [272, 159] width 6 height 6
radio input "true"
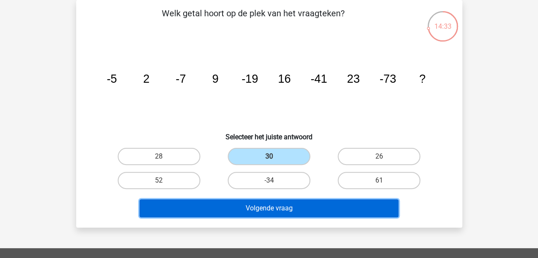
click at [288, 213] on button "Volgende vraag" at bounding box center [269, 208] width 259 height 18
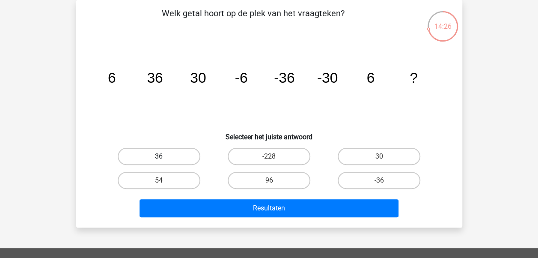
click at [197, 158] on label "36" at bounding box center [159, 156] width 83 height 17
click at [164, 158] on input "36" at bounding box center [162, 159] width 6 height 6
radio input "true"
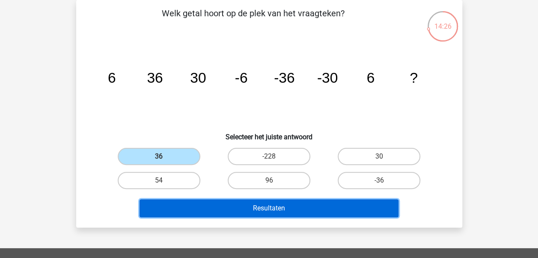
click at [215, 214] on button "Resultaten" at bounding box center [269, 208] width 259 height 18
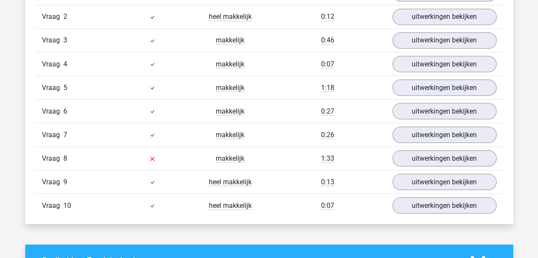
scroll to position [756, 0]
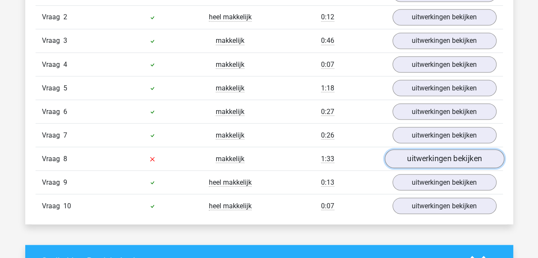
click at [424, 155] on link "uitwerkingen bekijken" at bounding box center [444, 158] width 119 height 19
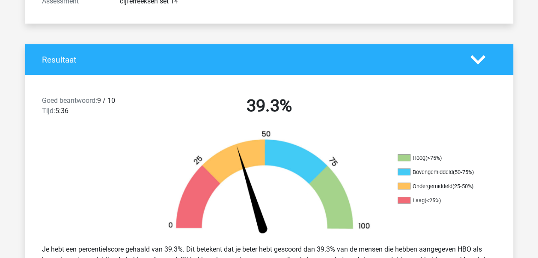
scroll to position [0, 0]
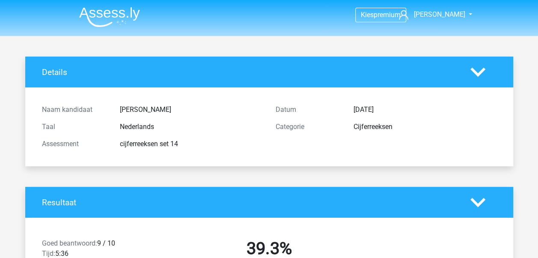
click at [98, 17] on img at bounding box center [109, 17] width 61 height 20
